Goal: Navigation & Orientation: Find specific page/section

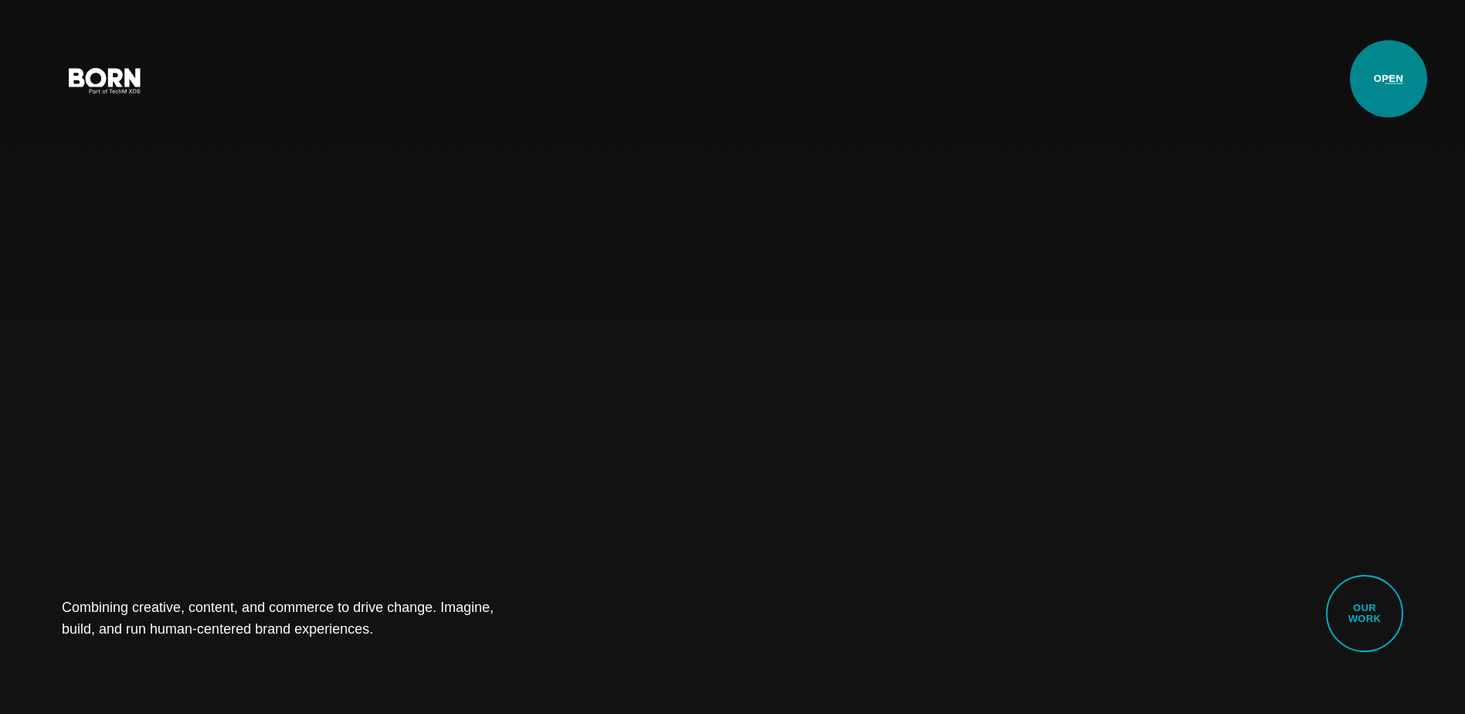
click at [1389, 79] on button "Primary Menu" at bounding box center [1394, 79] width 37 height 32
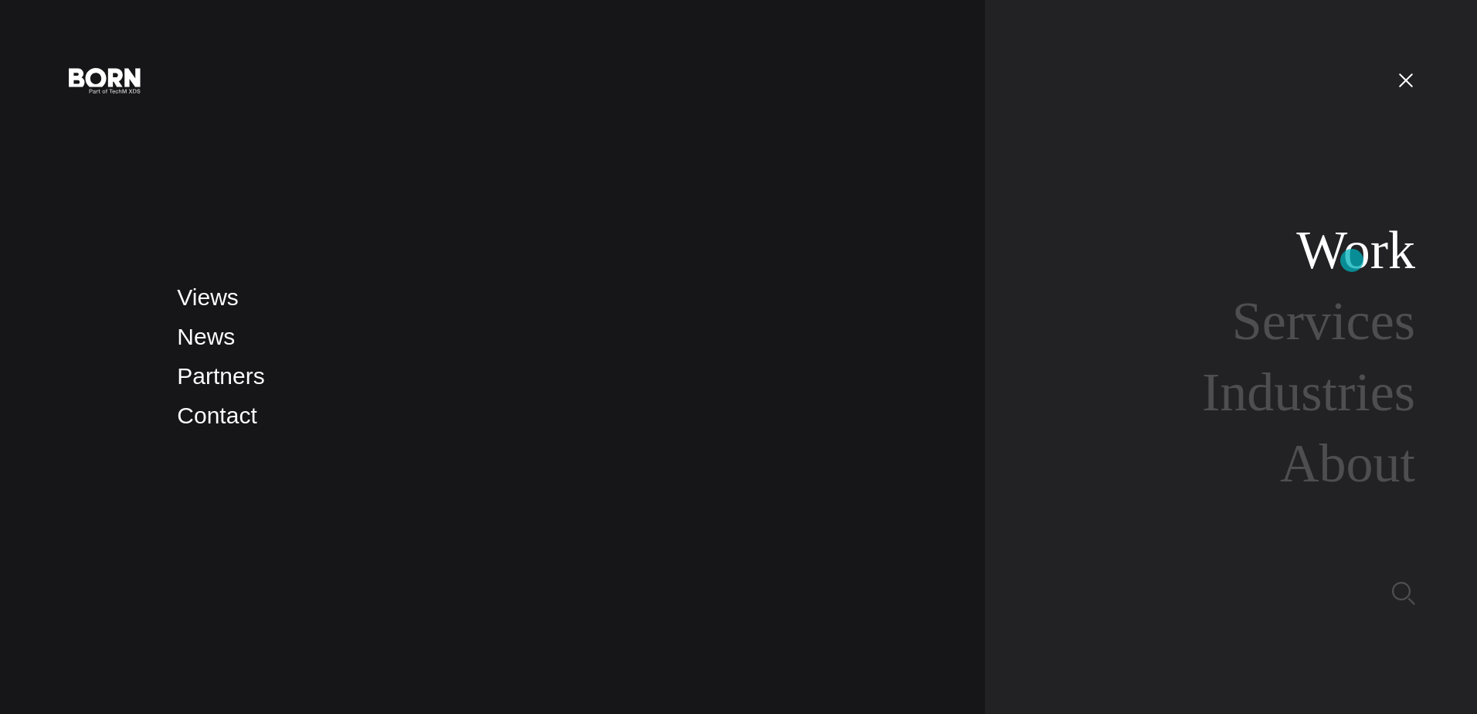
click at [1352, 260] on link "Work" at bounding box center [1355, 249] width 119 height 59
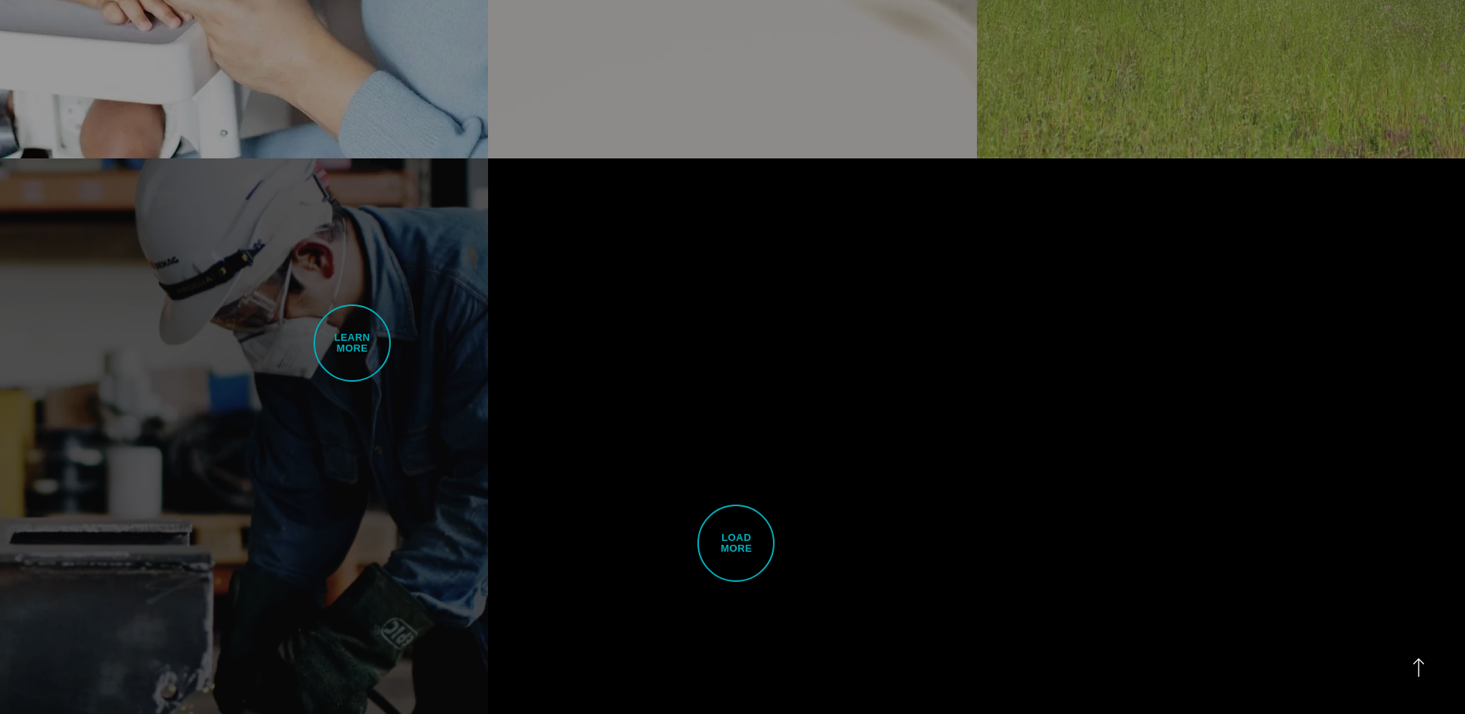
scroll to position [4589, 0]
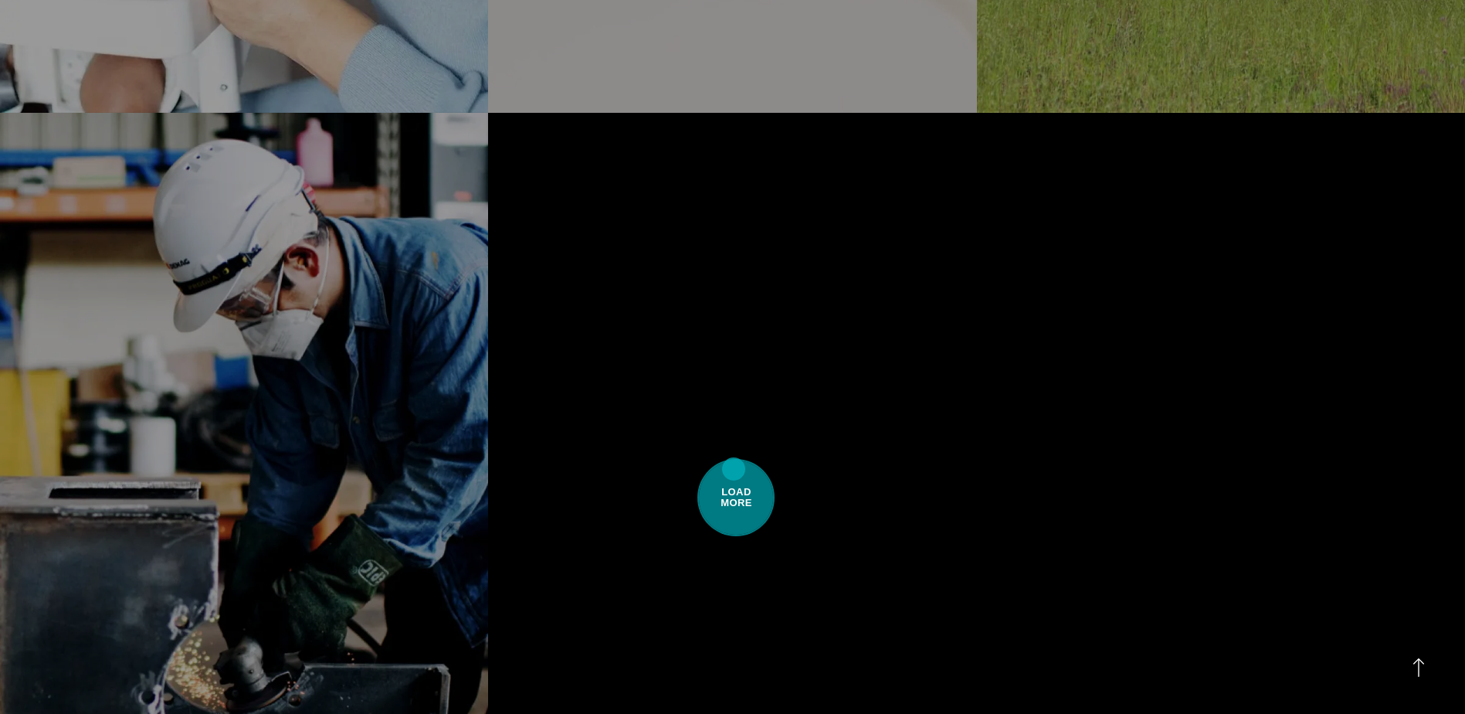
click at [734, 466] on span "Load More" at bounding box center [735, 497] width 77 height 77
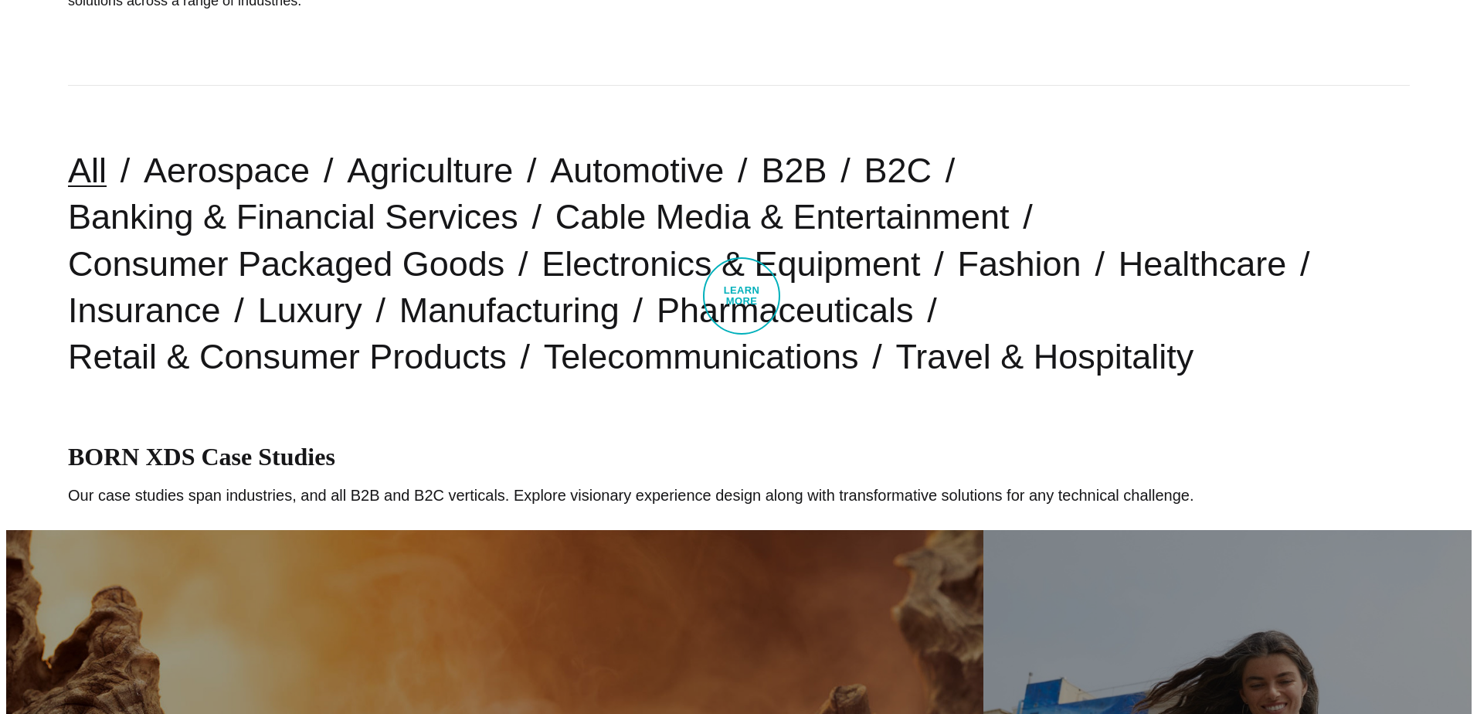
scroll to position [0, 0]
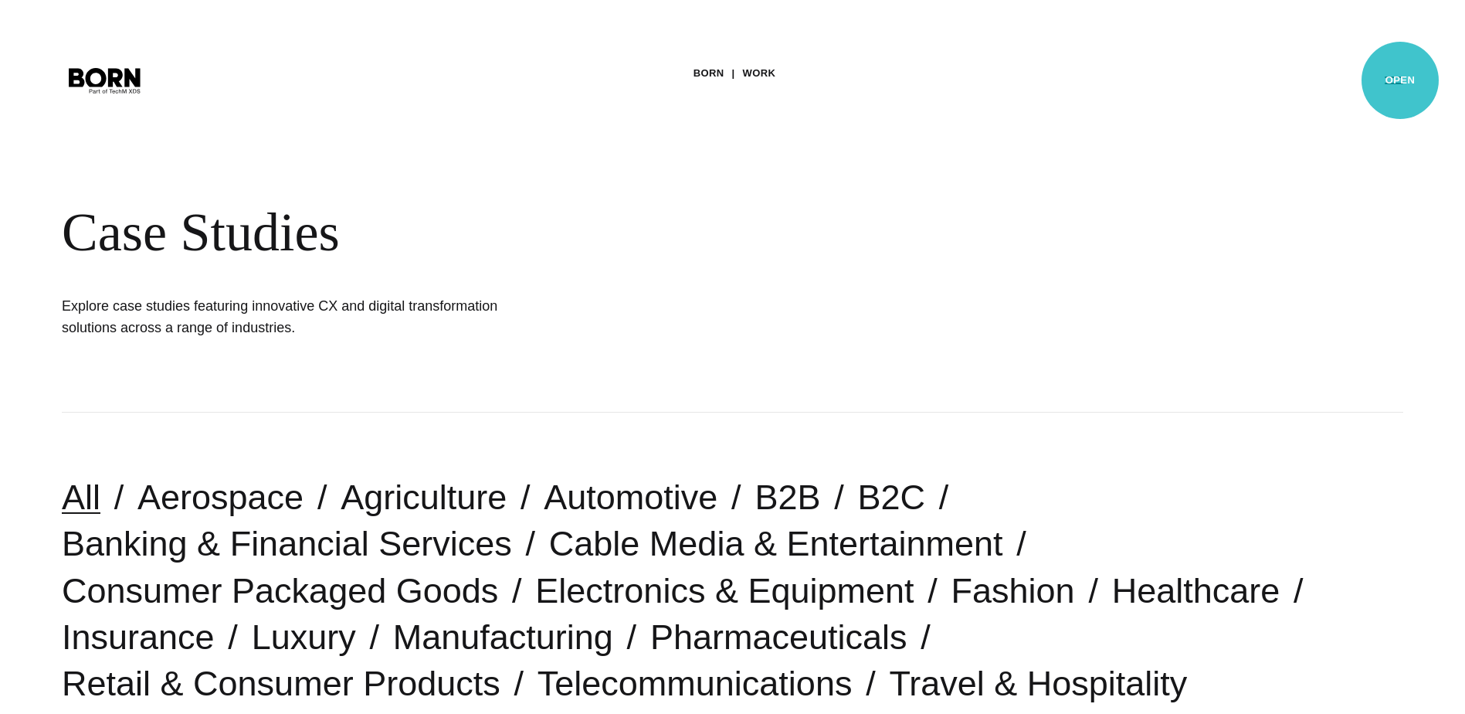
click at [1400, 80] on button "Primary Menu" at bounding box center [1394, 79] width 37 height 32
